Goal: Information Seeking & Learning: Learn about a topic

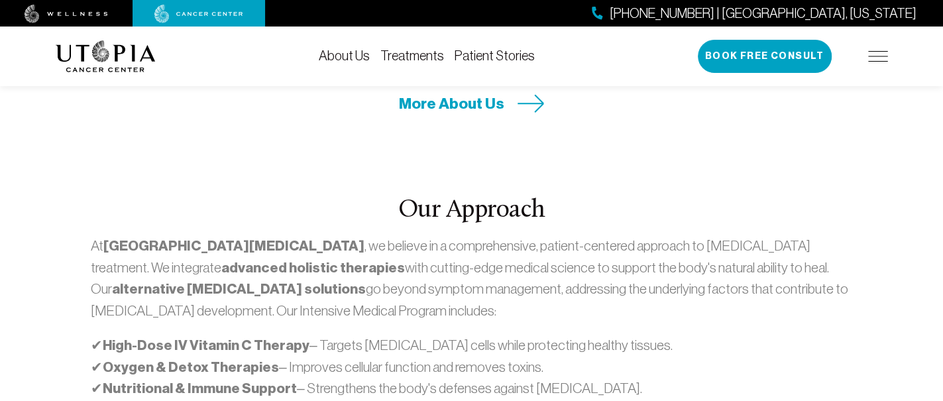
scroll to position [706, 0]
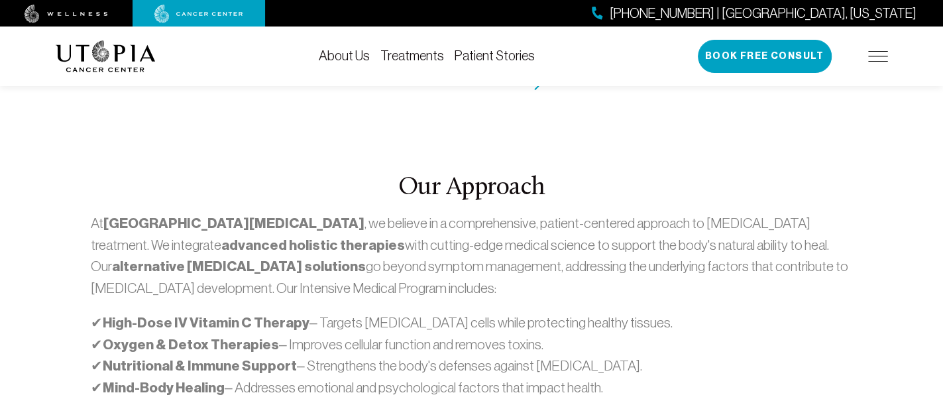
click at [522, 50] on link "Patient Stories" at bounding box center [494, 55] width 80 height 15
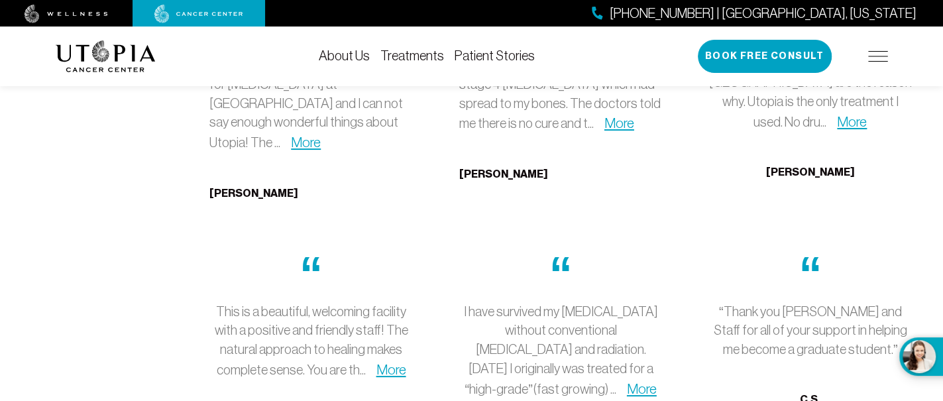
scroll to position [3533, 0]
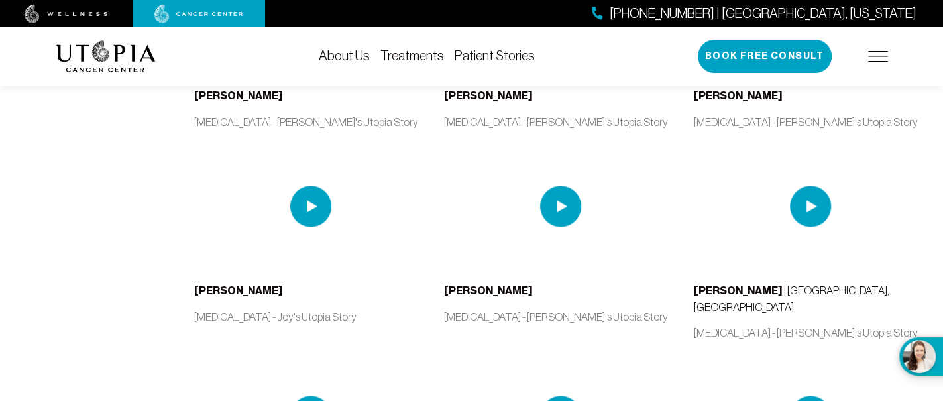
scroll to position [353, 0]
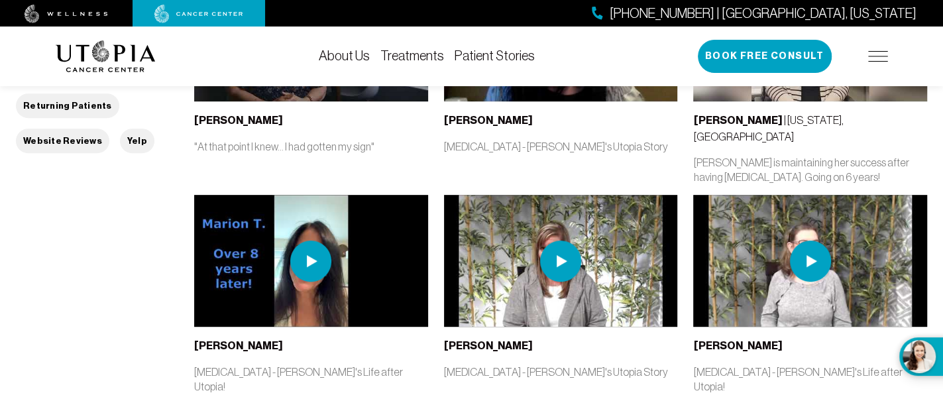
click at [410, 48] on link "Treatments" at bounding box center [412, 55] width 64 height 15
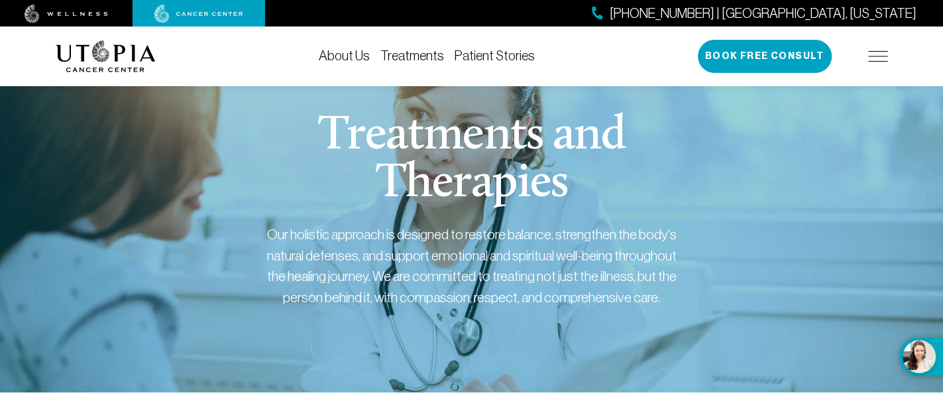
click at [358, 48] on link "About Us" at bounding box center [344, 55] width 51 height 15
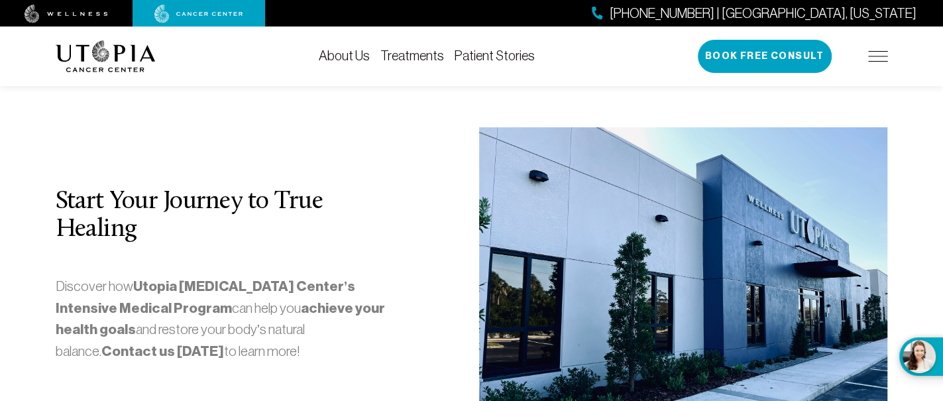
scroll to position [3533, 0]
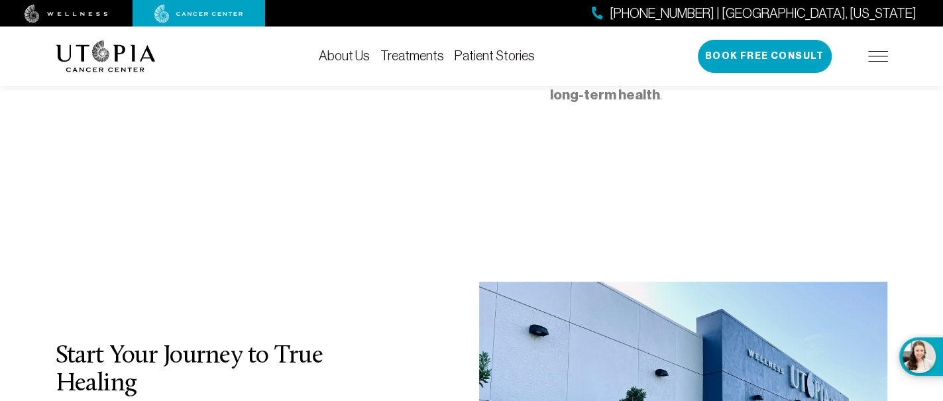
click at [429, 48] on link "Treatments" at bounding box center [412, 55] width 64 height 15
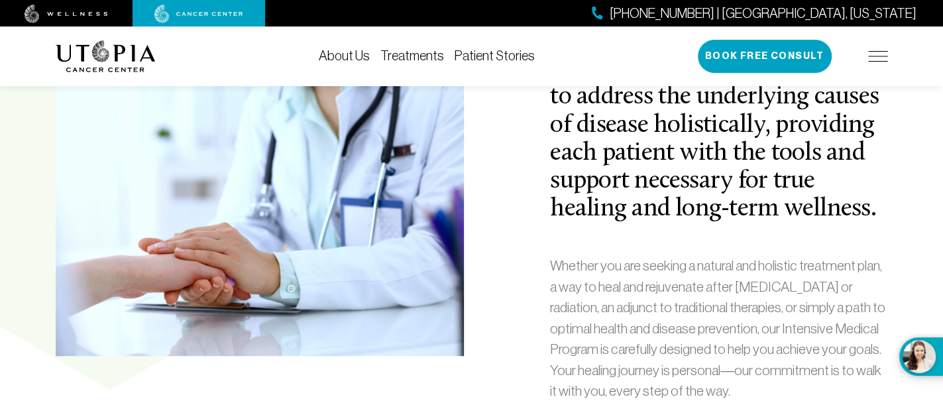
scroll to position [706, 0]
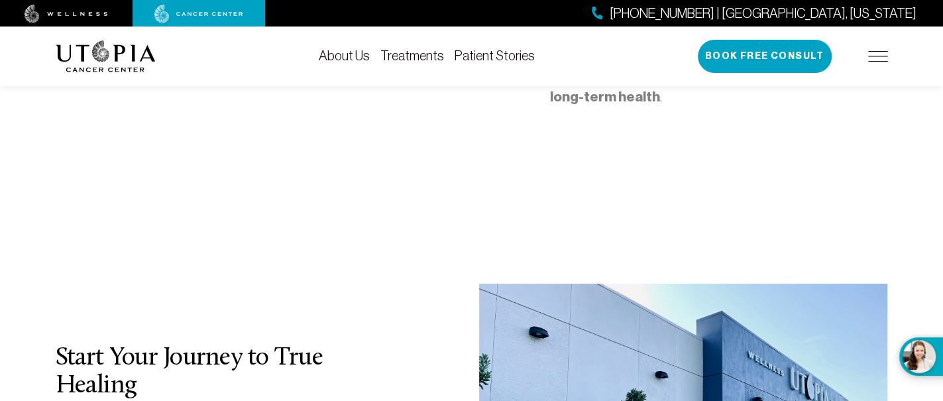
scroll to position [3533, 0]
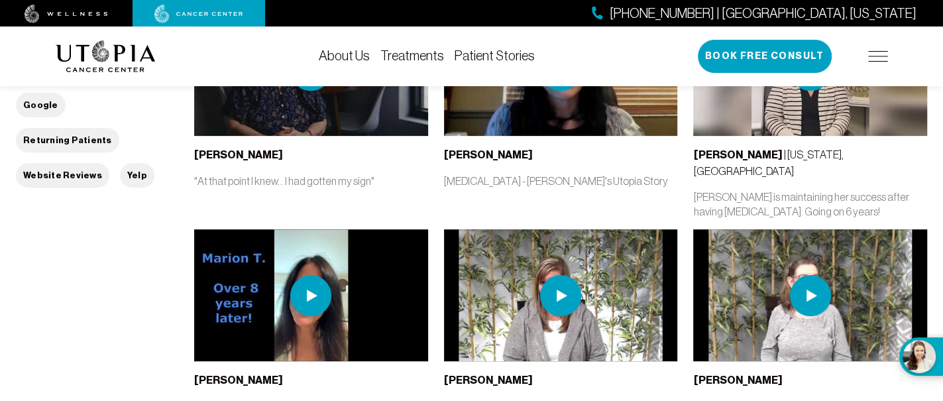
scroll to position [353, 0]
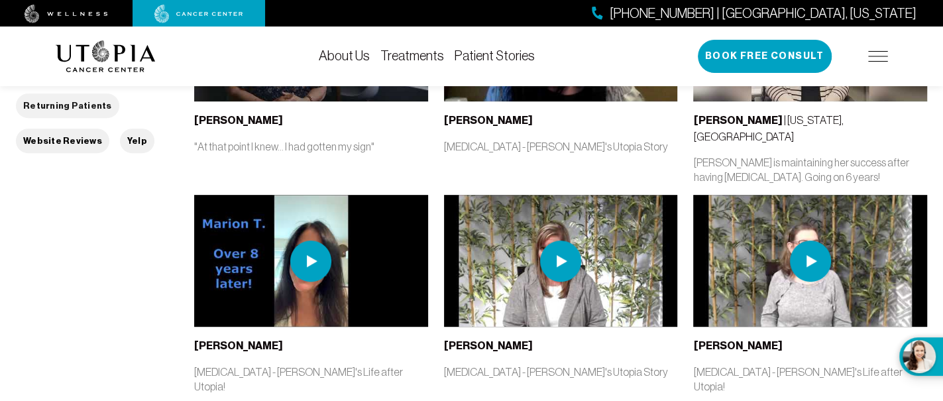
click at [52, 104] on button "Returning Patients" at bounding box center [67, 105] width 103 height 25
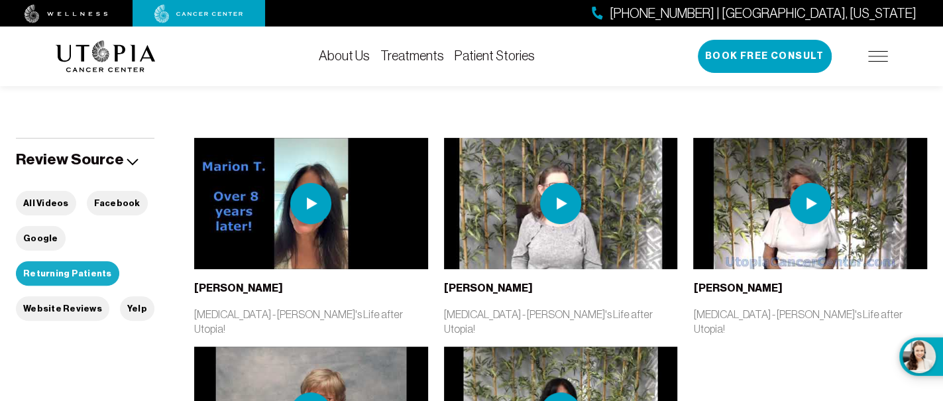
scroll to position [181, 0]
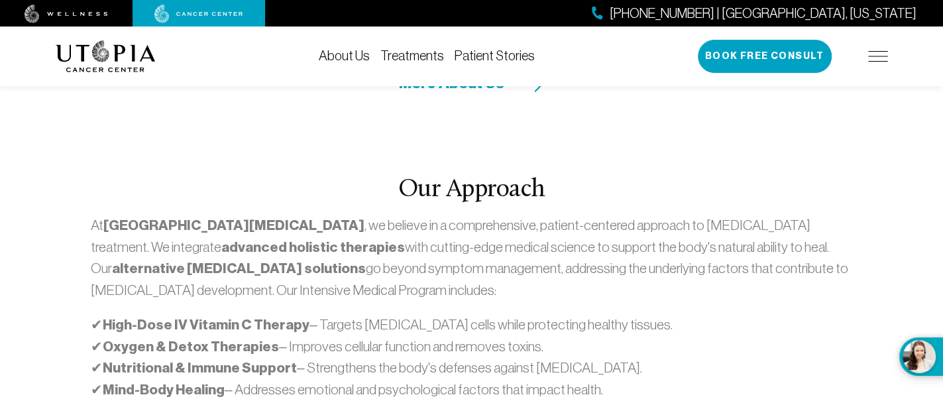
scroll to position [706, 0]
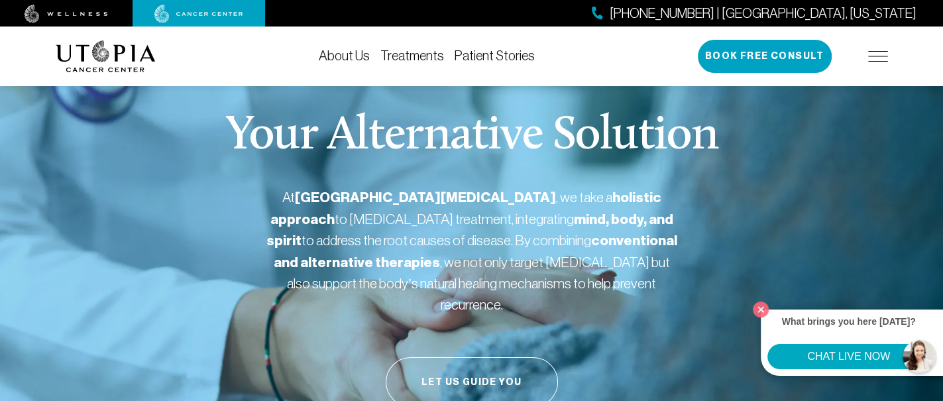
click at [846, 352] on button "CHAT LIVE NOW" at bounding box center [848, 356] width 162 height 25
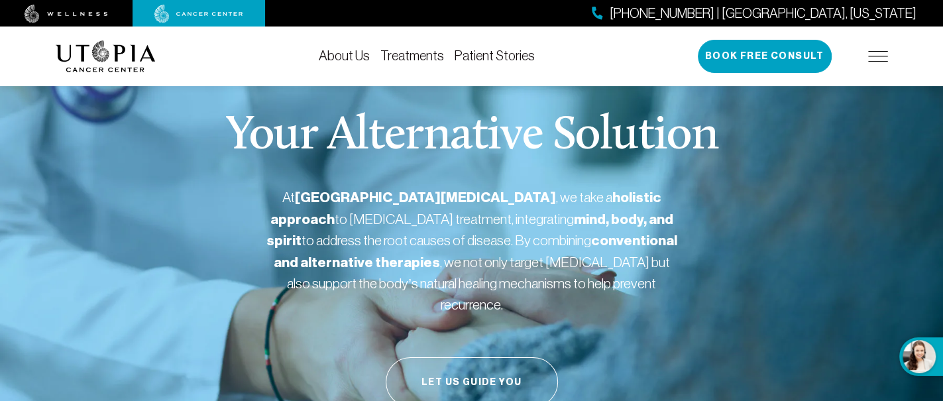
click at [860, 200] on div "Your Alternative Solution At Utopia Cancer Center , we take a holistic approach…" at bounding box center [472, 280] width 832 height 441
click at [150, 56] on img at bounding box center [106, 56] width 100 height 32
click at [359, 62] on link "About Us" at bounding box center [344, 55] width 51 height 15
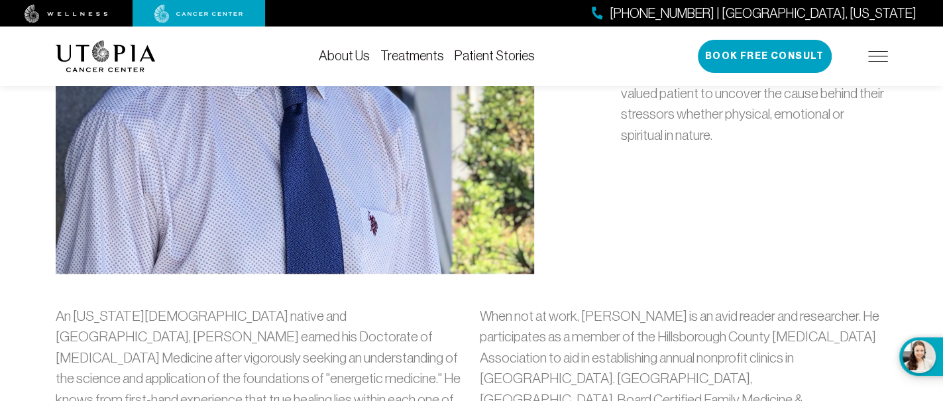
scroll to position [972, 0]
